Goal: Task Accomplishment & Management: Complete application form

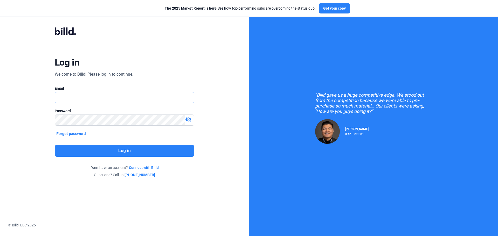
type input "[EMAIL_ADDRESS][DOMAIN_NAME]"
click at [95, 145] on button "Log in" at bounding box center [125, 151] width 140 height 12
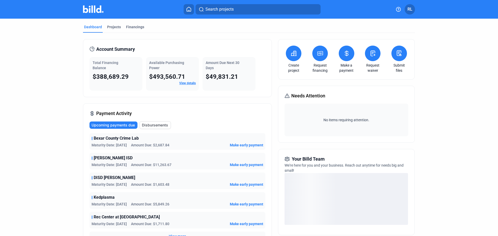
click at [188, 8] on icon at bounding box center [188, 9] width 5 height 5
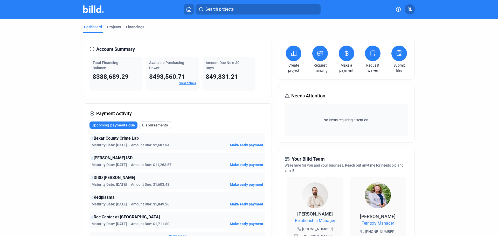
click at [188, 8] on icon at bounding box center [188, 9] width 5 height 5
click at [186, 9] on icon at bounding box center [188, 9] width 5 height 5
click at [107, 28] on div "Projects" at bounding box center [114, 26] width 14 height 5
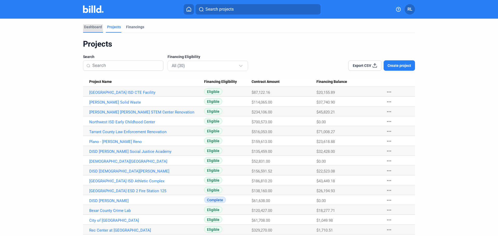
click at [91, 27] on div "Dashboard" at bounding box center [93, 26] width 18 height 5
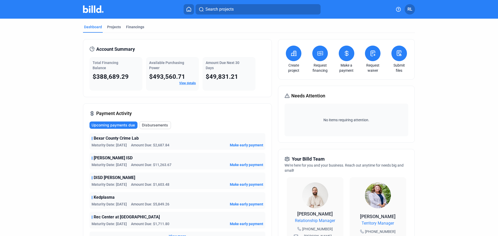
click at [293, 55] on icon at bounding box center [294, 53] width 6 height 6
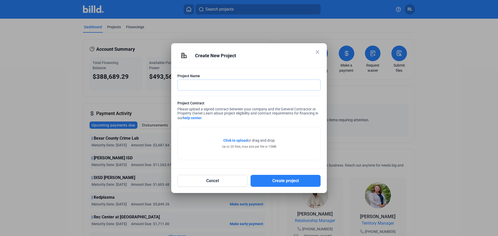
click at [205, 86] on input "text" at bounding box center [249, 85] width 143 height 11
click at [211, 83] on input "text" at bounding box center [246, 85] width 137 height 11
type input "Aquilla ISD Multi-Event Center"
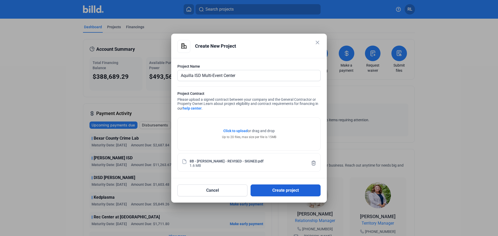
click at [288, 188] on button "Create project" at bounding box center [286, 191] width 70 height 12
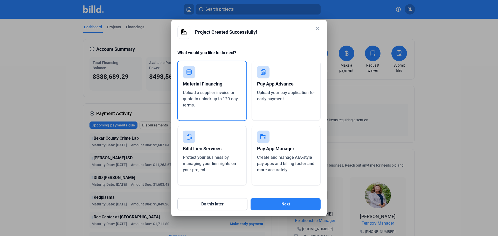
click at [215, 95] on div "Upload a supplier invoice or quote to unlock up to 120-day terms." at bounding box center [212, 99] width 58 height 19
click at [276, 205] on button "Next" at bounding box center [286, 205] width 70 height 12
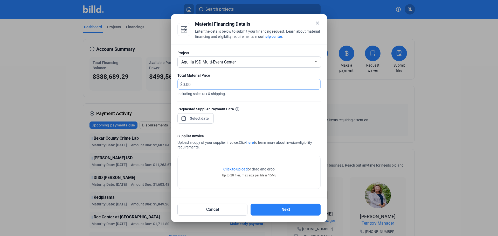
click at [189, 83] on input "text" at bounding box center [252, 84] width 138 height 10
type input "3,559.49"
click at [183, 119] on span "Open calendar" at bounding box center [183, 116] width 12 height 12
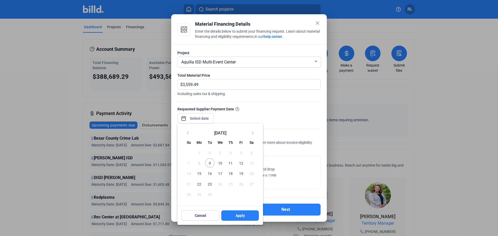
click at [210, 166] on span "9" at bounding box center [209, 163] width 9 height 9
click at [244, 217] on span "Apply" at bounding box center [240, 215] width 9 height 5
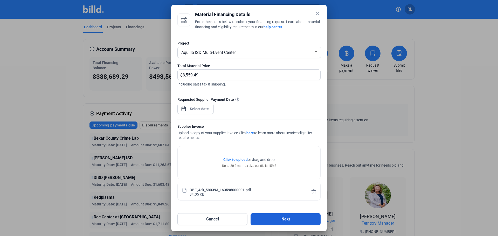
click at [278, 217] on button "Next" at bounding box center [286, 220] width 70 height 12
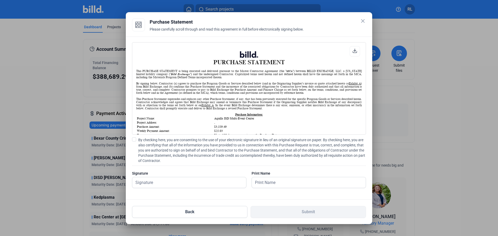
scroll to position [0, 0]
click at [134, 138] on span at bounding box center [134, 140] width 4 height 4
click at [0, 0] on input "By checking here, you are consenting to the use of your electronic signature in…" at bounding box center [0, 0] width 0 height 0
click at [152, 182] on input "text" at bounding box center [189, 182] width 114 height 11
type input "[PERSON_NAME]"
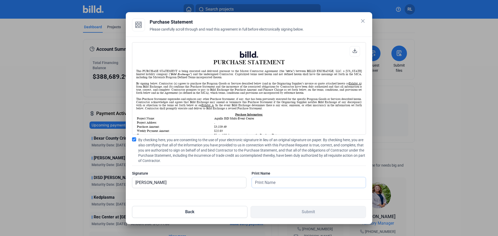
click at [275, 182] on input "text" at bounding box center [309, 182] width 114 height 11
type input "[PERSON_NAME]"
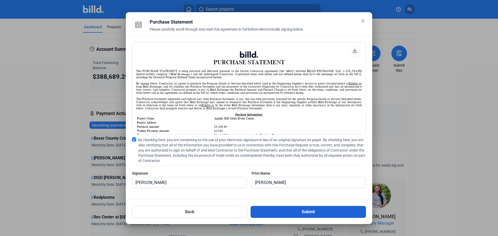
click at [292, 214] on button "Submit" at bounding box center [308, 212] width 115 height 12
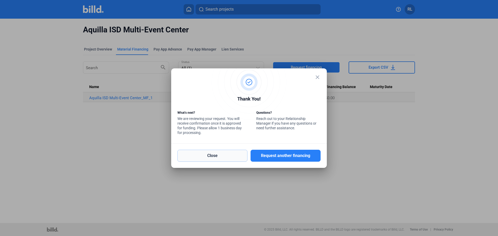
click at [221, 153] on button "Close" at bounding box center [212, 156] width 70 height 12
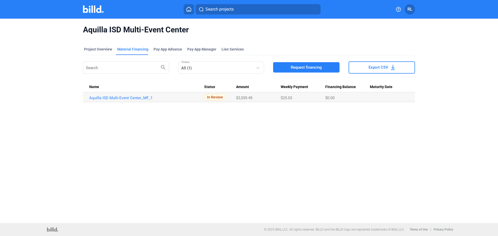
click at [187, 4] on button at bounding box center [189, 9] width 10 height 10
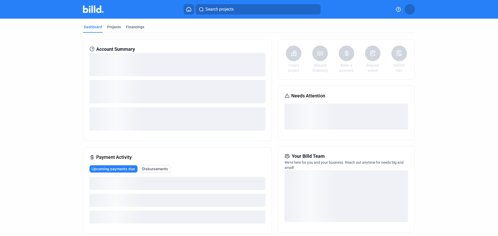
click at [187, 9] on icon at bounding box center [188, 9] width 5 height 5
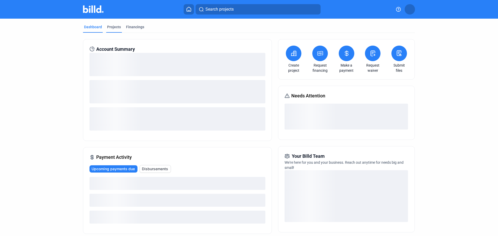
click at [110, 27] on div "Projects" at bounding box center [114, 26] width 14 height 5
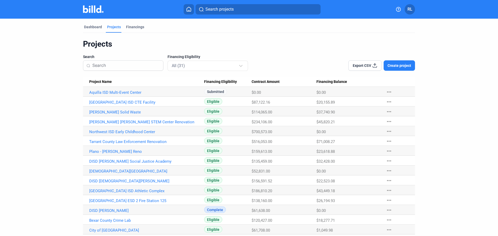
click at [218, 7] on span "Search projects" at bounding box center [220, 9] width 28 height 6
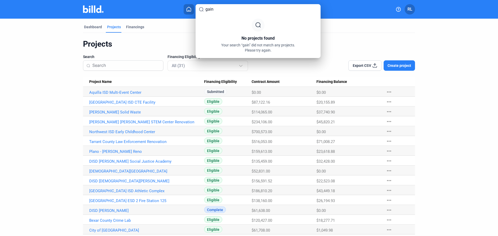
type input "gain"
drag, startPoint x: 176, startPoint y: 43, endPoint x: 174, endPoint y: 41, distance: 3.0
click at [176, 43] on div at bounding box center [249, 118] width 498 height 236
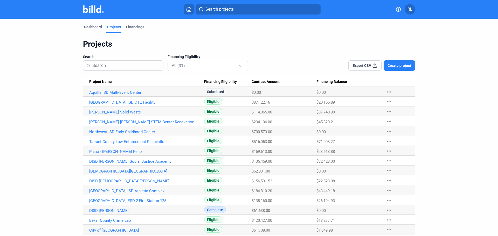
click at [408, 66] on span "Create project" at bounding box center [400, 65] width 24 height 5
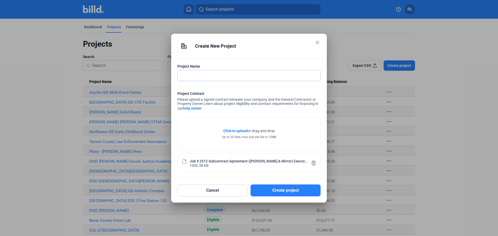
click at [194, 73] on input "text" at bounding box center [249, 75] width 143 height 11
type input "[GEOGRAPHIC_DATA]"
click at [275, 191] on button "Create project" at bounding box center [286, 191] width 70 height 12
